Goal: Task Accomplishment & Management: Manage account settings

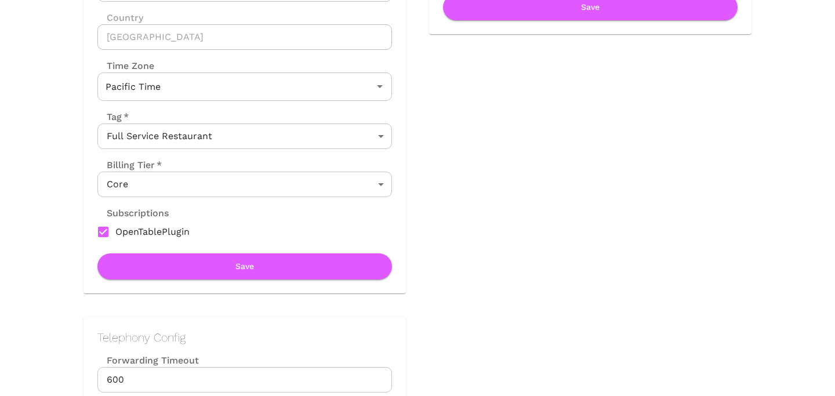
scroll to position [240, 0]
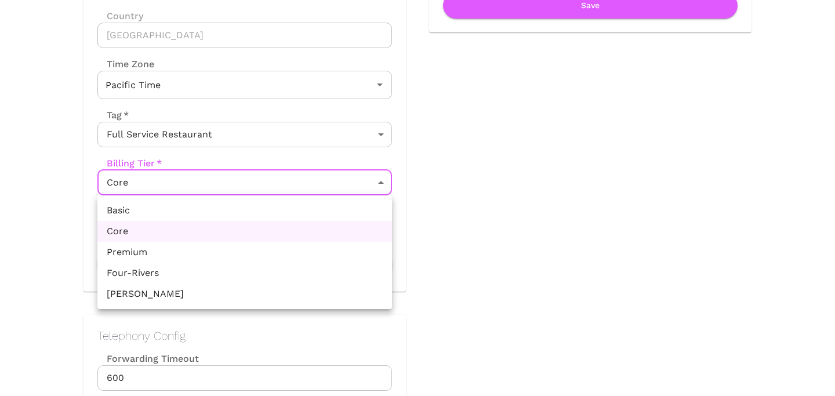
click at [236, 257] on li "Premium" at bounding box center [244, 252] width 295 height 21
type input "Premium"
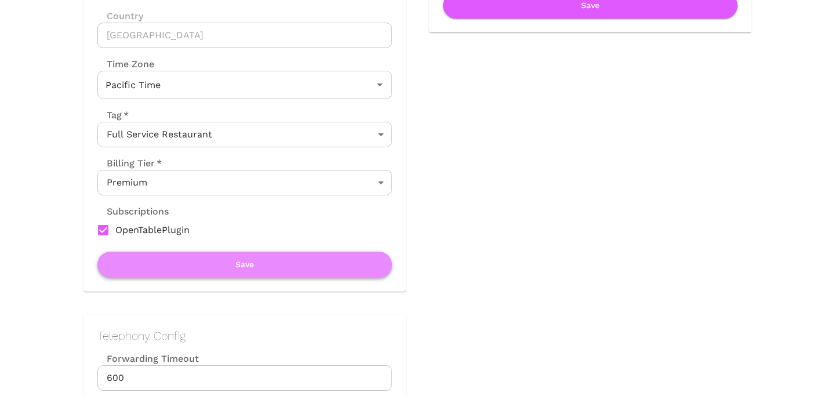
click at [235, 266] on button "Save" at bounding box center [244, 265] width 295 height 26
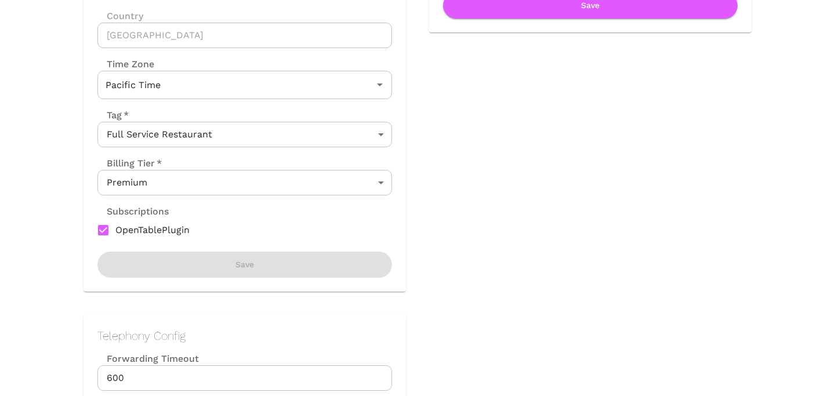
scroll to position [0, 0]
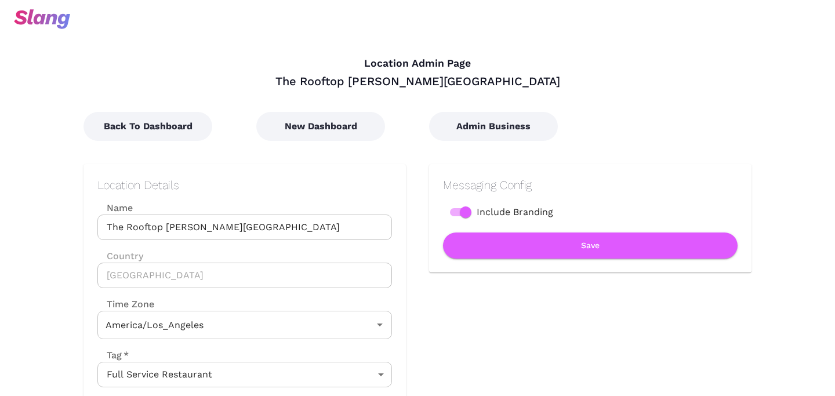
type input "Pacific Time"
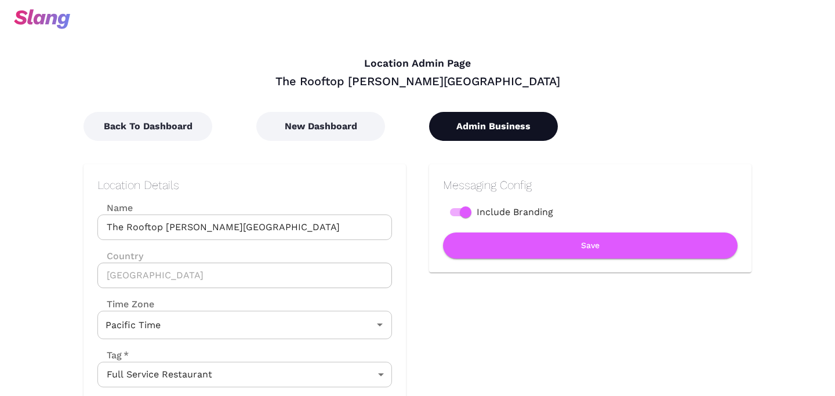
click at [499, 129] on button "Admin Business" at bounding box center [493, 126] width 129 height 29
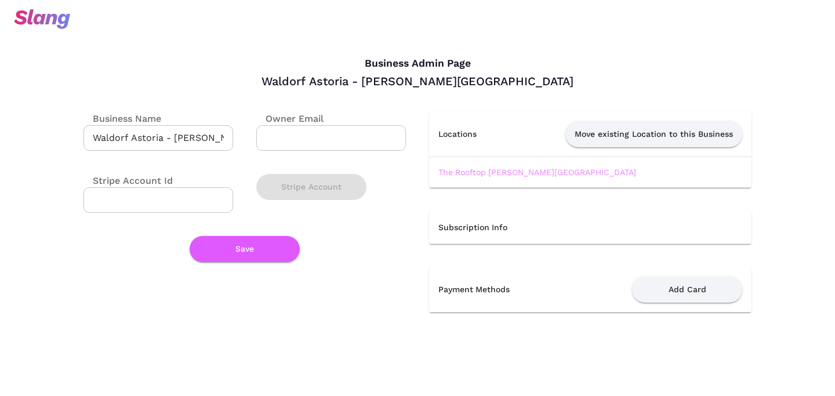
click at [449, 171] on link "The Rooftop [PERSON_NAME][GEOGRAPHIC_DATA]" at bounding box center [537, 172] width 198 height 9
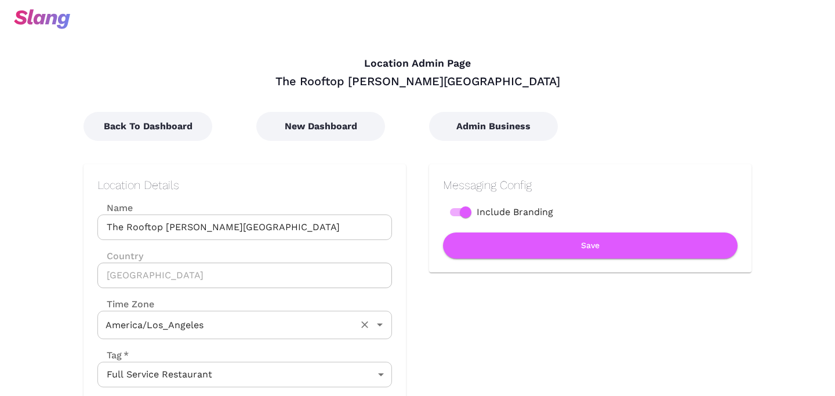
type input "Pacific Time"
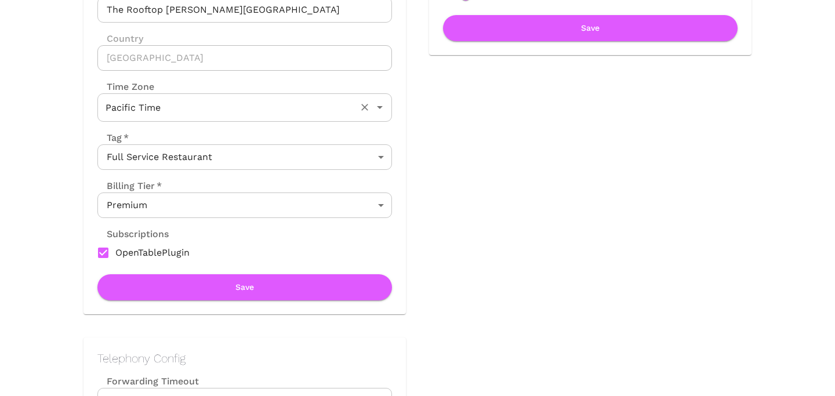
scroll to position [218, 0]
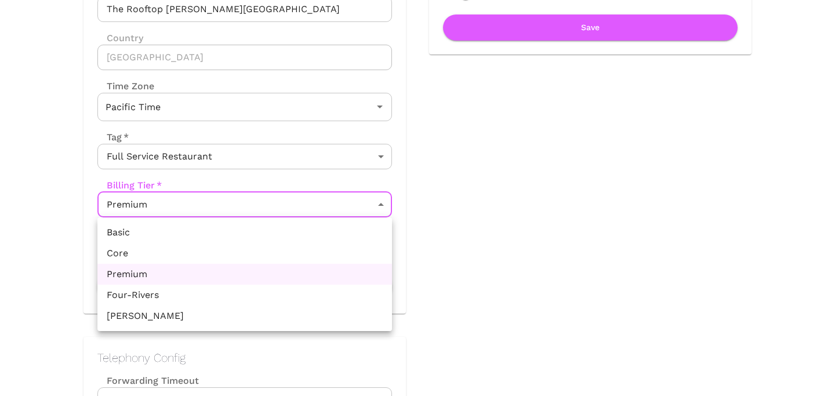
click at [233, 253] on li "Core" at bounding box center [244, 253] width 295 height 21
type input "Core"
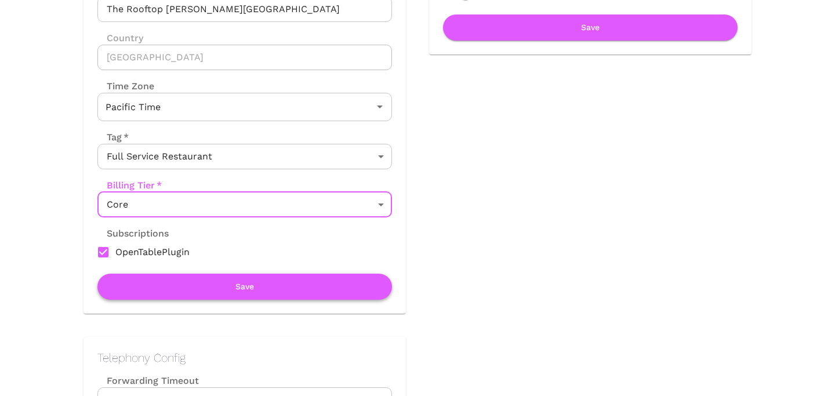
click at [233, 282] on button "Save" at bounding box center [244, 287] width 295 height 26
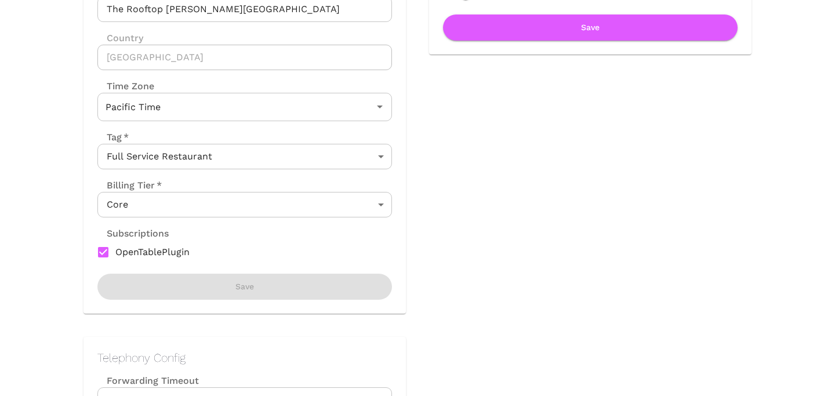
scroll to position [0, 0]
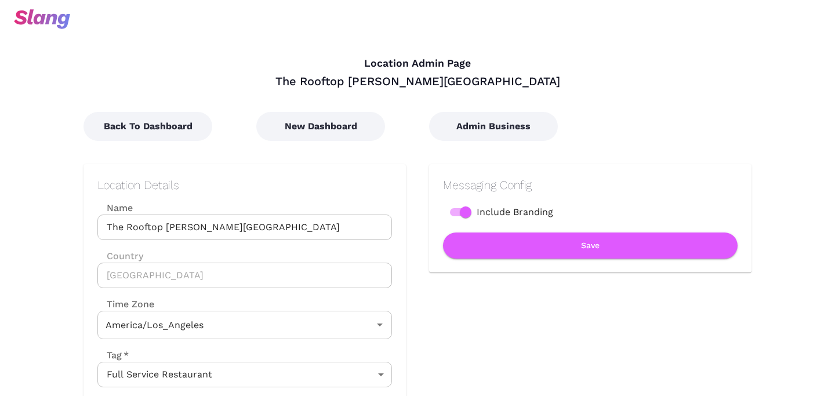
type input "Pacific Time"
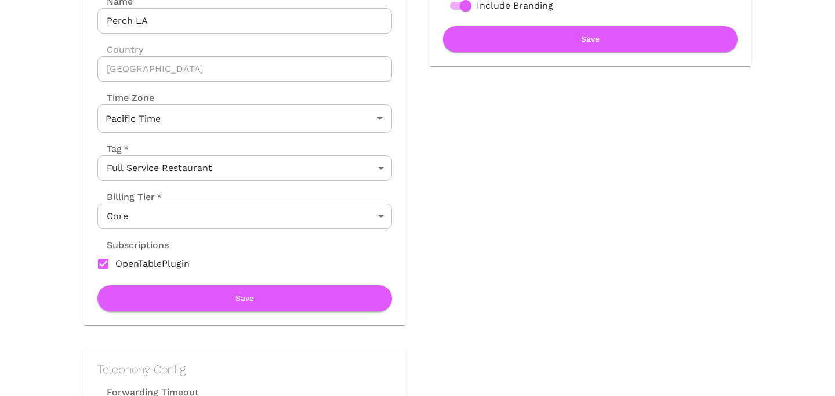
scroll to position [214, 0]
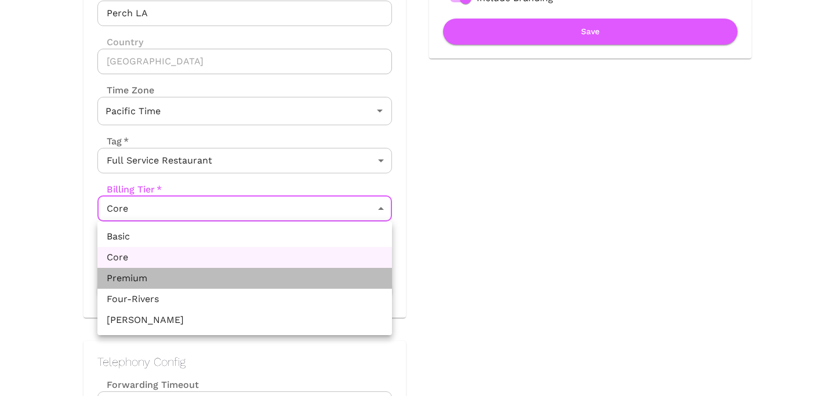
click at [264, 268] on li "Premium" at bounding box center [244, 278] width 295 height 21
type input "Premium"
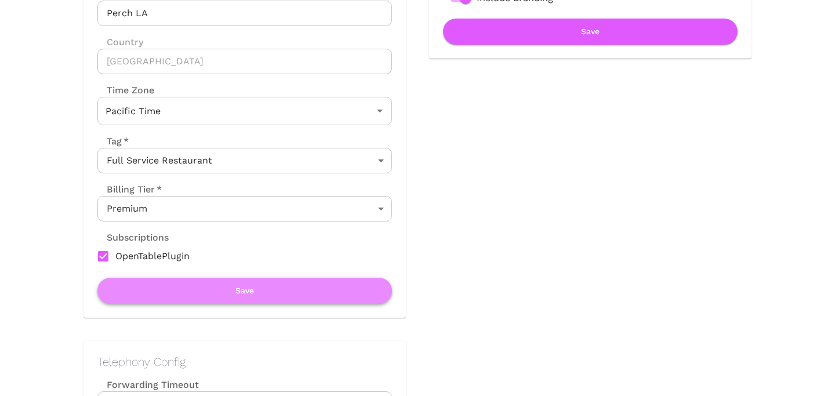
click at [258, 294] on button "Save" at bounding box center [244, 291] width 295 height 26
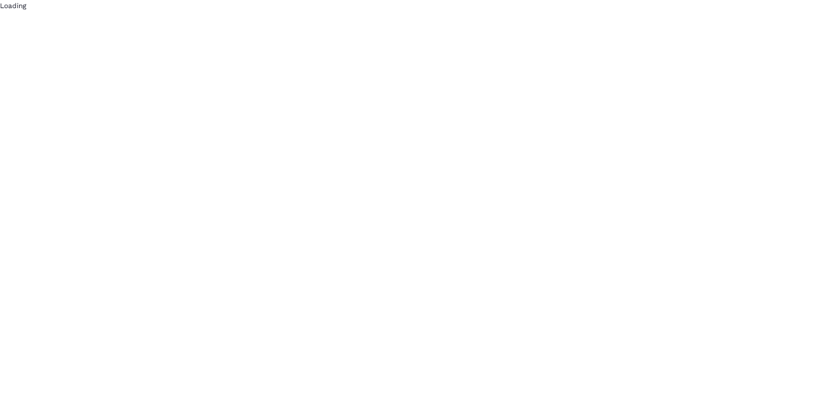
scroll to position [0, 0]
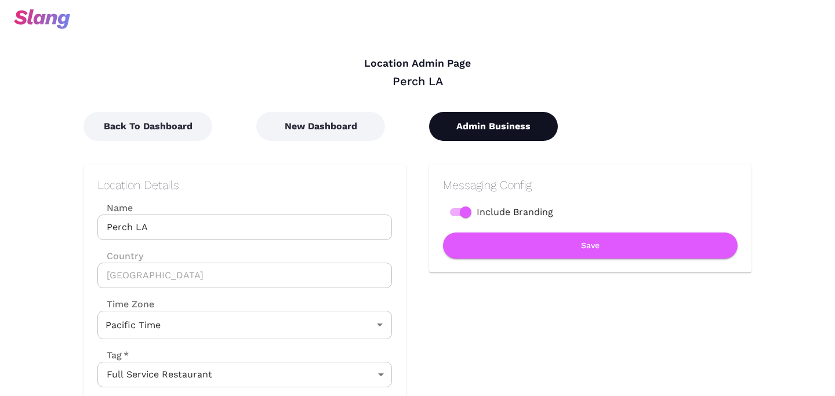
click at [515, 119] on button "Admin Business" at bounding box center [493, 126] width 129 height 29
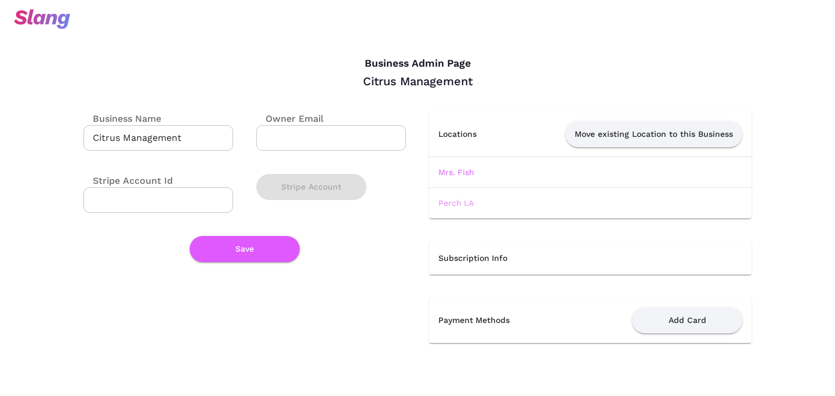
click at [466, 205] on link "Perch LA" at bounding box center [455, 202] width 35 height 9
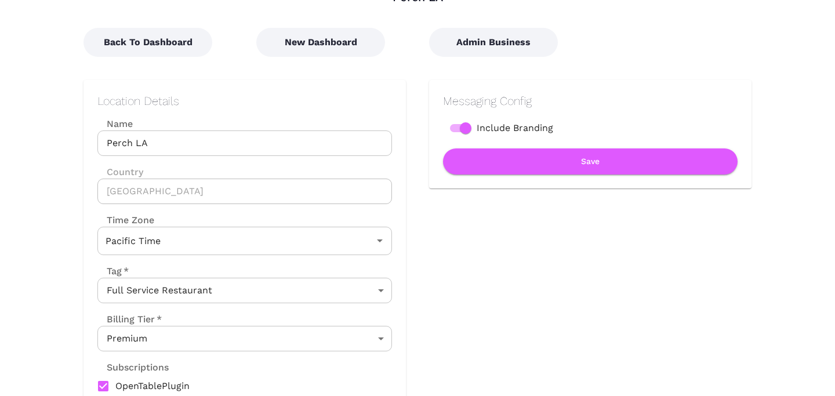
scroll to position [46, 0]
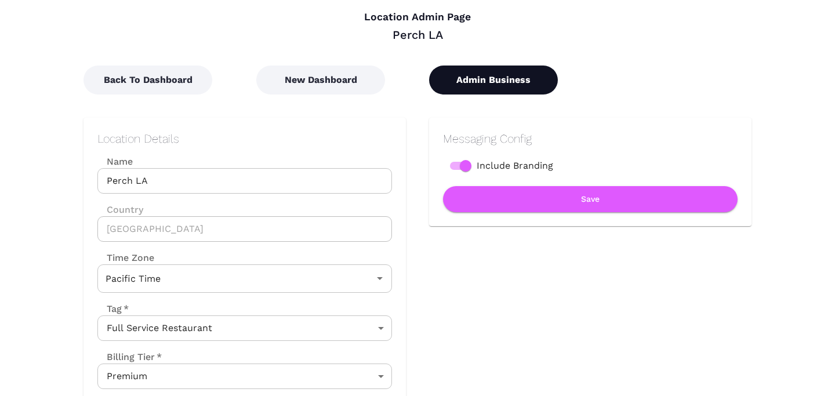
click at [485, 83] on button "Admin Business" at bounding box center [493, 80] width 129 height 29
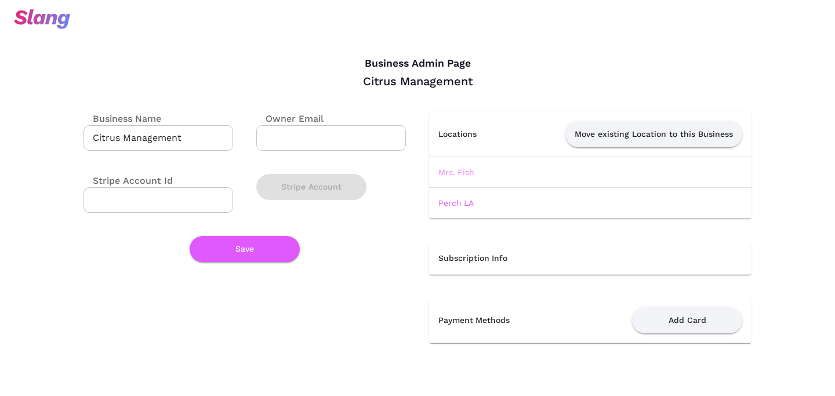
click at [454, 172] on link "Mrs. Fish" at bounding box center [456, 172] width 36 height 9
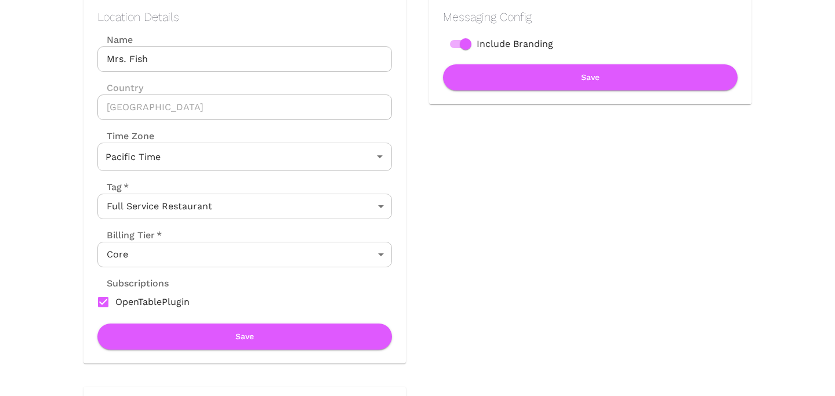
scroll to position [170, 0]
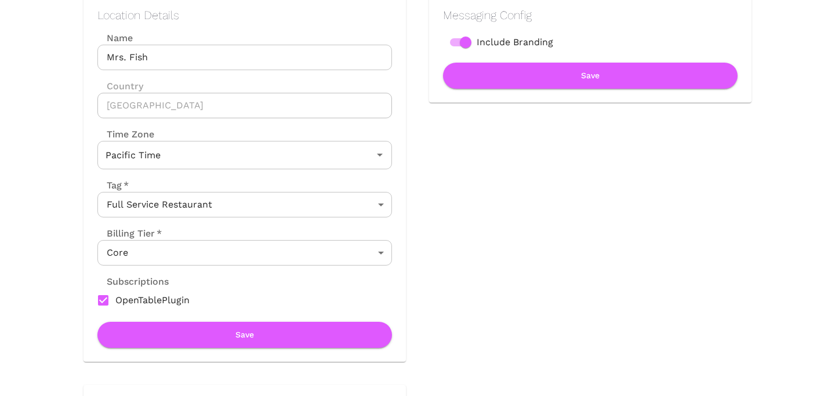
click at [317, 226] on body "Location Admin Page Mrs. Fish Back To Dashboard New Dashboard Admin Business Lo…" at bounding box center [417, 28] width 835 height 396
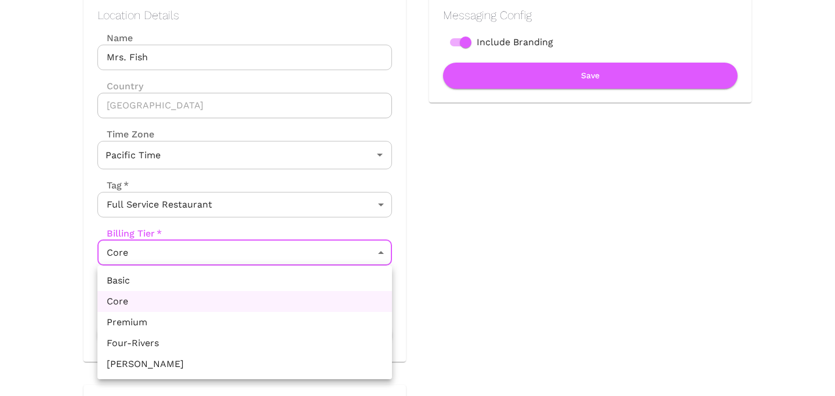
drag, startPoint x: 256, startPoint y: 311, endPoint x: 255, endPoint y: 325, distance: 14.0
click at [255, 325] on ul "Basic Core Premium Four-Rivers Papa Murphy's" at bounding box center [244, 323] width 295 height 114
click at [255, 325] on li "Premium" at bounding box center [244, 322] width 295 height 21
type input "Premium"
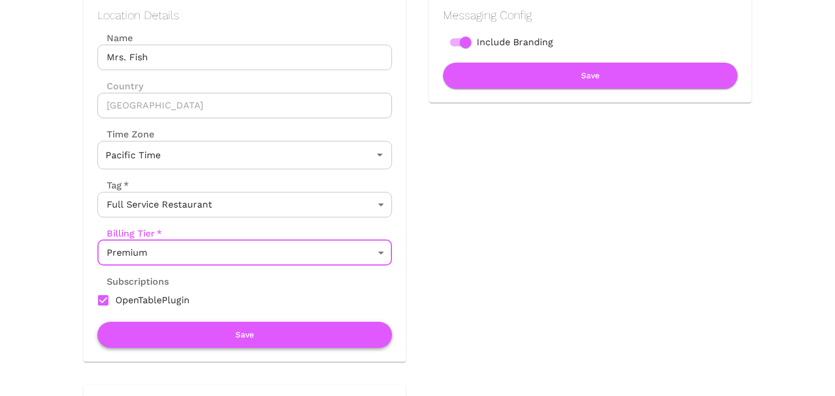
click at [268, 344] on button "Save" at bounding box center [244, 335] width 295 height 26
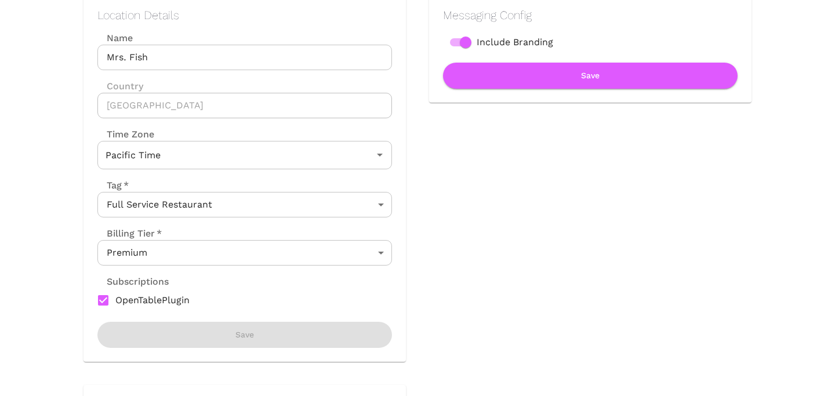
scroll to position [0, 0]
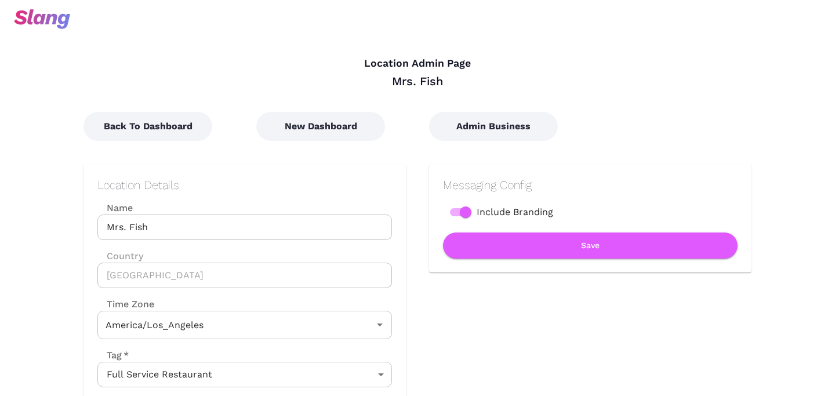
type input "Pacific Time"
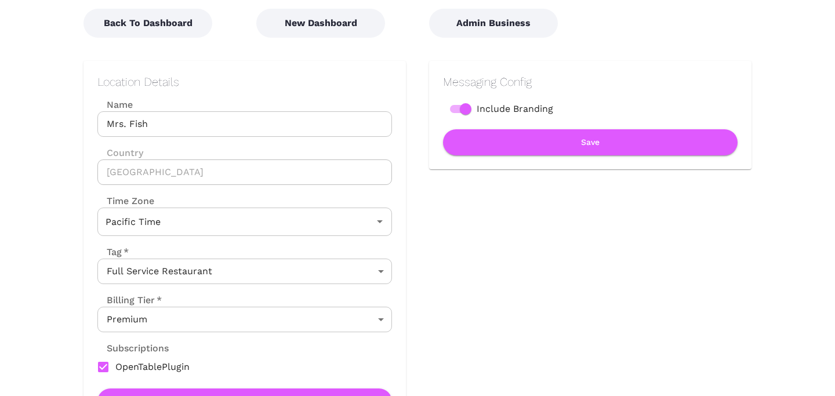
scroll to position [116, 0]
